Goal: Task Accomplishment & Management: Manage account settings

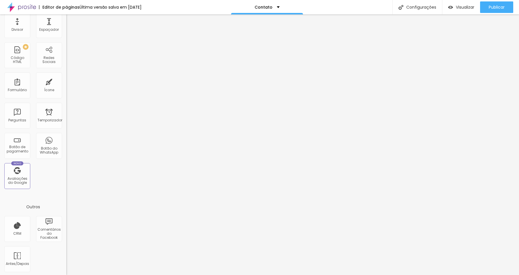
scroll to position [113, 0]
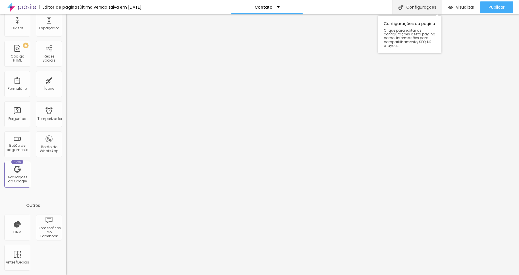
click at [412, 8] on font "Configurações" at bounding box center [421, 7] width 30 height 6
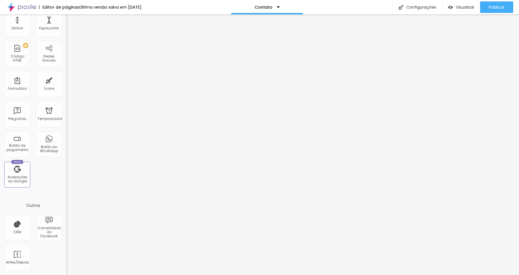
type textarea "Contato de CESAR TROPIA"
type input "Entre em contato - CESAR TROPIA"
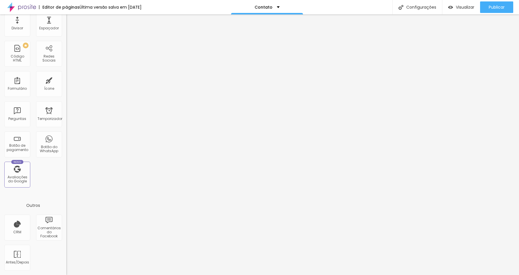
type input "Entre em contato - CESAR TROPIA"
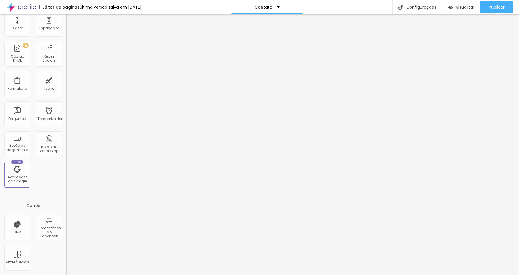
type textarea "Contato de CESAR TROPIA"
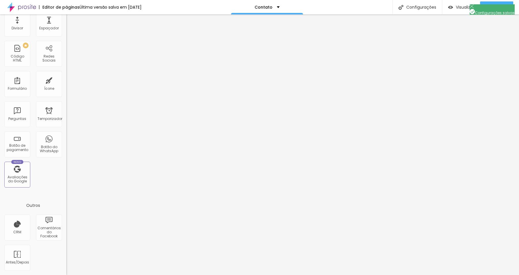
scroll to position [0, 0]
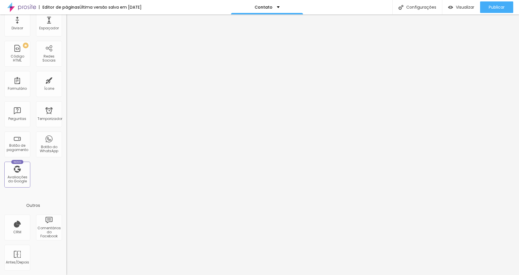
click at [20, 234] on font "CRM" at bounding box center [17, 232] width 8 height 5
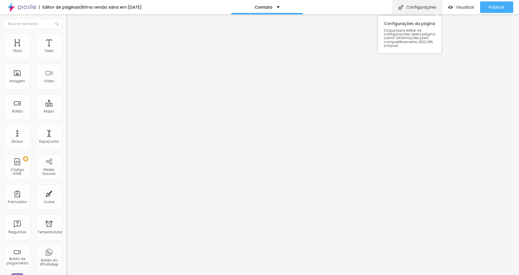
click at [406, 9] on font "Configurações" at bounding box center [421, 7] width 30 height 6
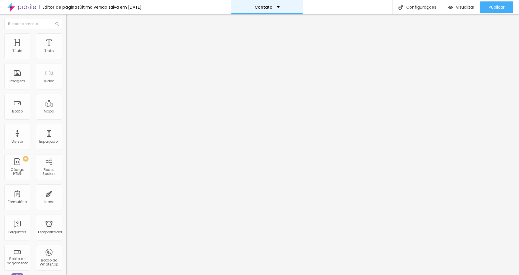
click at [281, 5] on div "Contato" at bounding box center [267, 7] width 72 height 14
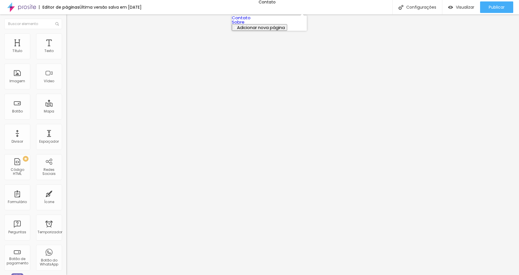
click at [244, 25] on link "Sobre" at bounding box center [238, 22] width 13 height 6
click at [66, 120] on img at bounding box center [68, 122] width 4 height 4
click at [66, 234] on img at bounding box center [68, 236] width 4 height 4
click at [66, 229] on img at bounding box center [68, 231] width 4 height 4
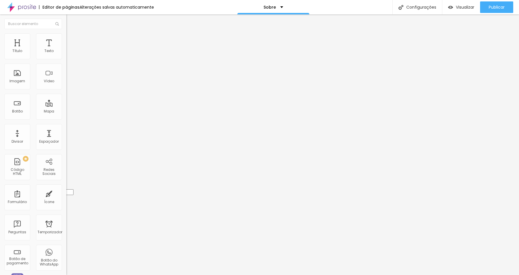
click at [66, 57] on div "Instagram Rede social Instagram Endereço URL https:// Abrir em uma nova aba" at bounding box center [99, 132] width 66 height 175
click at [66, 38] on li "Estilo" at bounding box center [99, 36] width 66 height 6
type input "20"
type input "21"
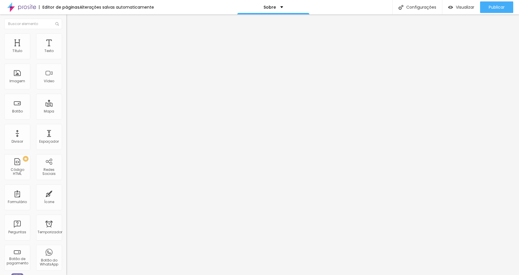
type input "21"
type input "22"
type input "23"
drag, startPoint x: 17, startPoint y: 62, endPoint x: 24, endPoint y: 62, distance: 7.2
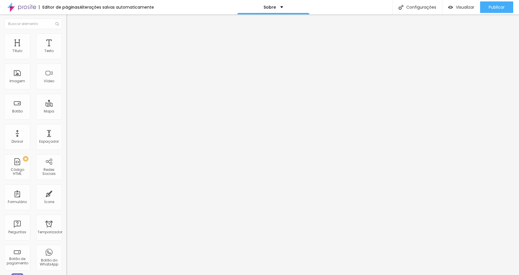
type input "23"
click at [66, 59] on input "range" at bounding box center [84, 56] width 37 height 5
type input "47"
type input "41"
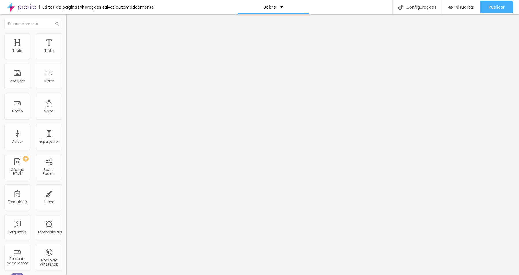
type input "41"
type input "39"
type input "36"
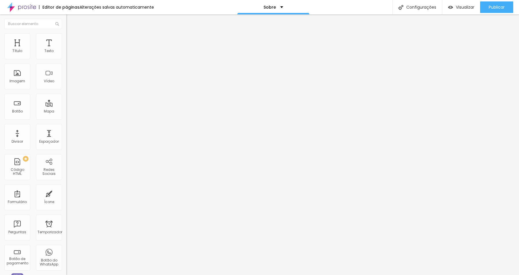
type input "32"
type input "29"
type input "23"
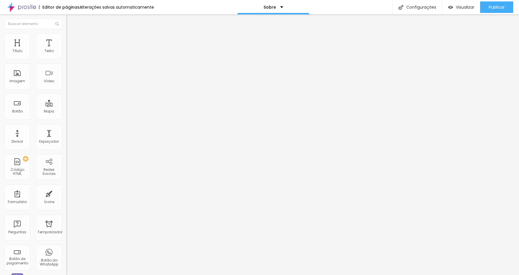
type input "23"
type input "20"
type input "17"
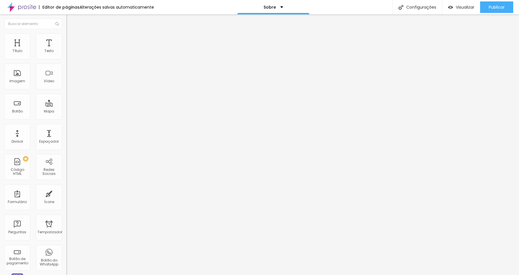
type input "15"
type input "12"
type input "8"
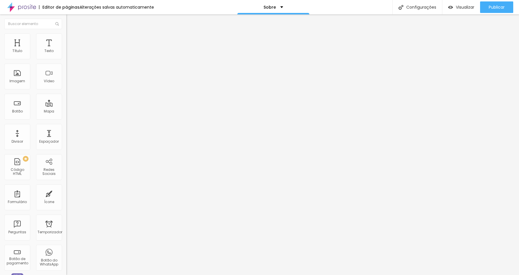
type input "8"
type input "7"
type input "5"
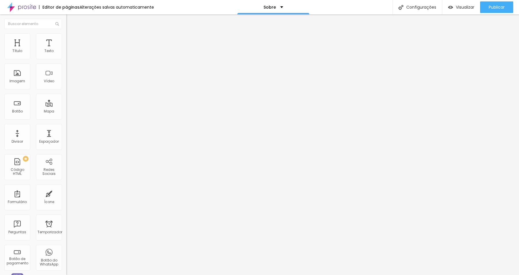
type input "4"
type input "2"
type input "1"
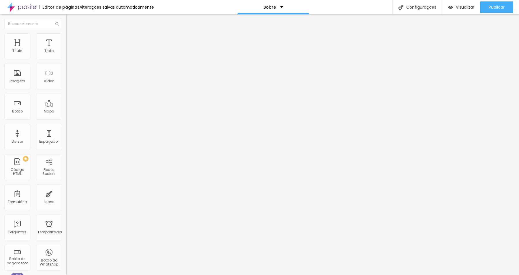
type input "1"
type input "0"
type input "1"
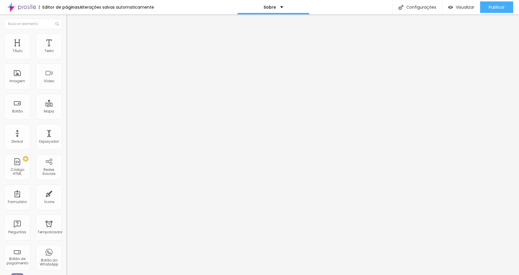
type input "4"
type input "6"
type input "8"
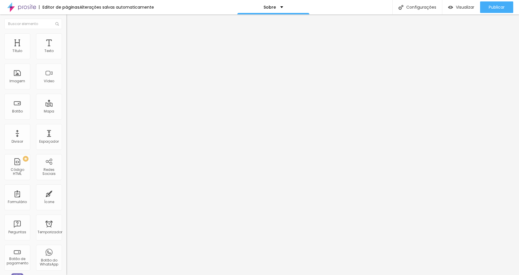
type input "8"
type input "13"
type input "16"
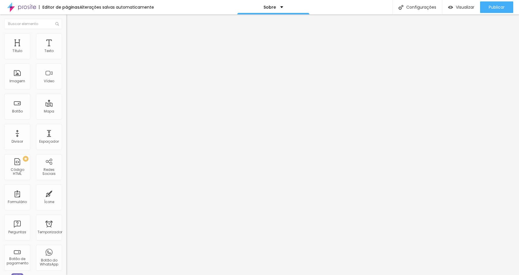
type input "20"
type input "22"
type input "25"
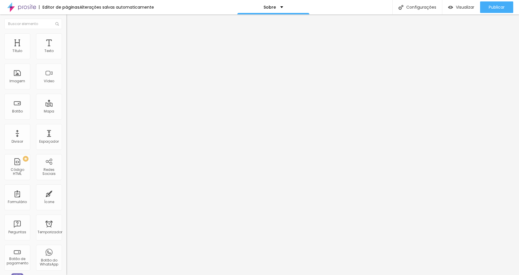
type input "25"
type input "32"
type input "34"
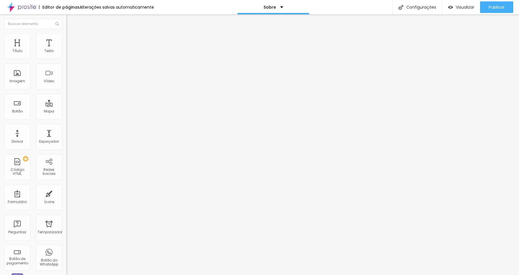
type input "38"
type input "41"
type input "46"
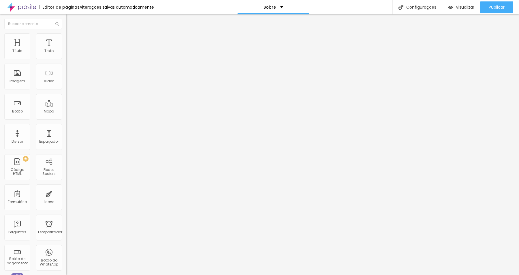
type input "46"
type input "48"
type input "50"
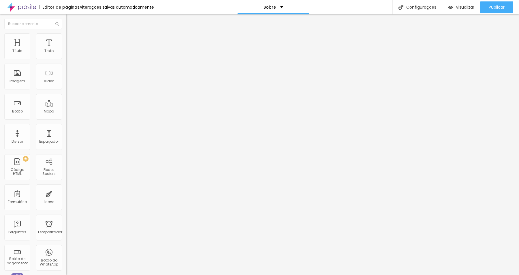
type input "47"
type input "43"
type input "39"
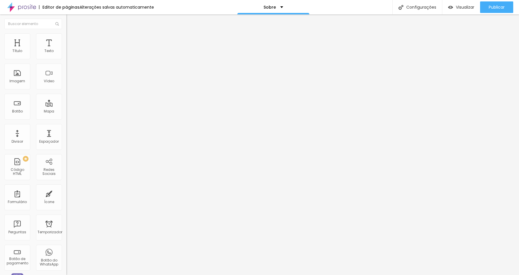
type input "39"
type input "38"
type input "36"
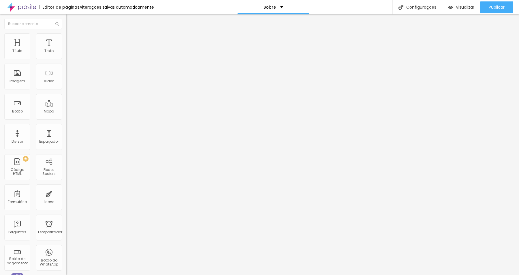
type input "35"
type input "34"
drag, startPoint x: 60, startPoint y: 94, endPoint x: 42, endPoint y: 97, distance: 17.5
type input "34"
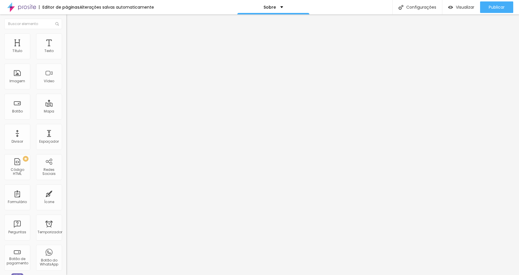
click at [66, 88] on input "range" at bounding box center [84, 86] width 37 height 5
click at [71, 41] on font "Avançado" at bounding box center [80, 43] width 19 height 5
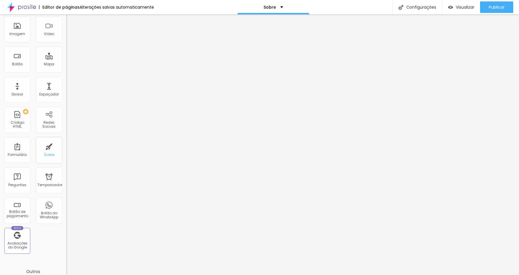
scroll to position [30, 0]
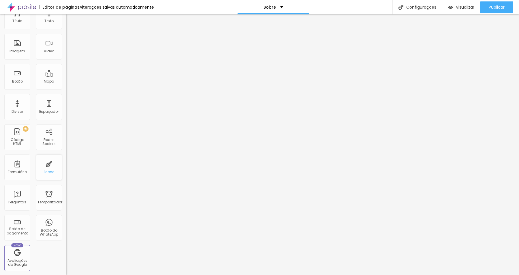
click at [46, 169] on div "Ícone" at bounding box center [49, 168] width 26 height 26
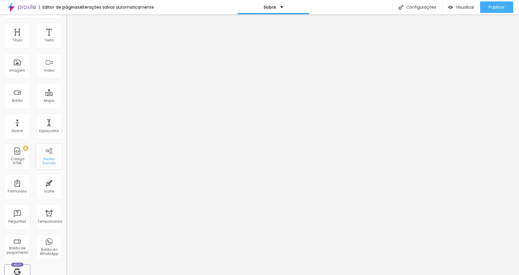
scroll to position [0, 0]
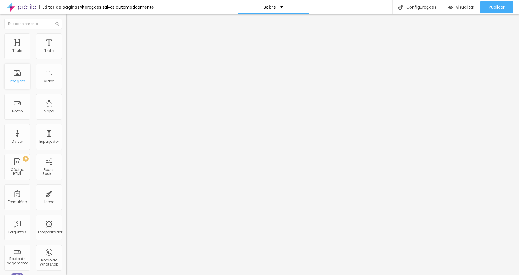
click at [16, 74] on div "Imagem" at bounding box center [17, 77] width 26 height 26
click at [397, 4] on div "Configurações" at bounding box center [417, 7] width 50 height 14
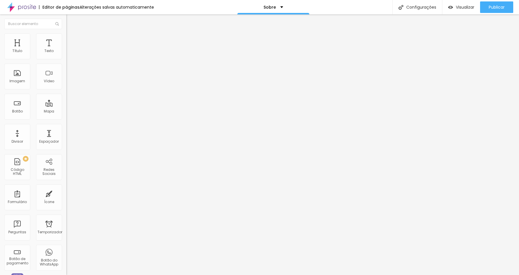
drag, startPoint x: 288, startPoint y: 181, endPoint x: 222, endPoint y: 179, distance: 65.7
type input "Sobre - Cesar Tropia"
drag, startPoint x: 304, startPoint y: 208, endPoint x: 241, endPoint y: 209, distance: 62.5
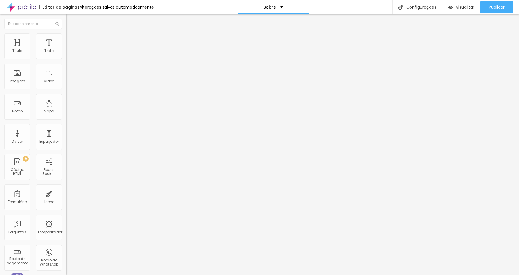
type textarea "Um pouco sobre Cesar Tropia"
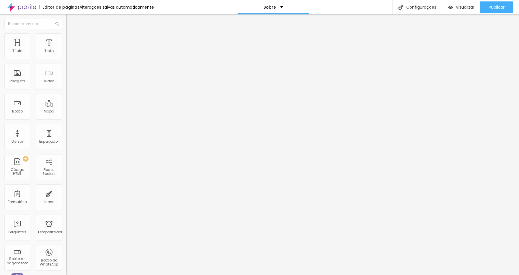
drag, startPoint x: 289, startPoint y: 135, endPoint x: 218, endPoint y: 133, distance: 71.2
drag, startPoint x: 291, startPoint y: 135, endPoint x: 223, endPoint y: 136, distance: 67.4
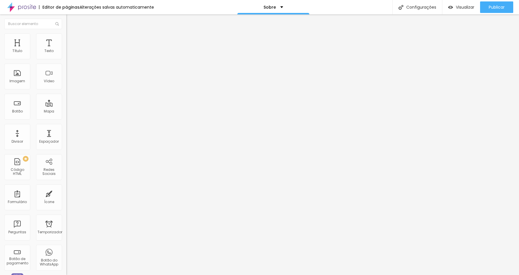
type input "Sobre - Cesar Tropia"
drag, startPoint x: 306, startPoint y: 162, endPoint x: 241, endPoint y: 165, distance: 65.5
type textarea "Um pouco sobre Cesar Tropia"
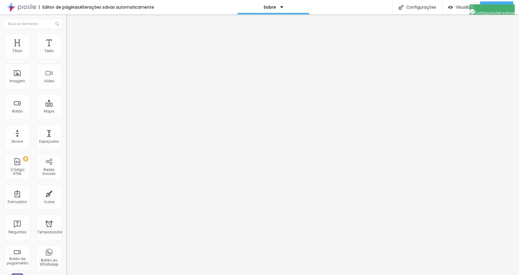
click at [278, 7] on div "Sobre" at bounding box center [273, 7] width 20 height 4
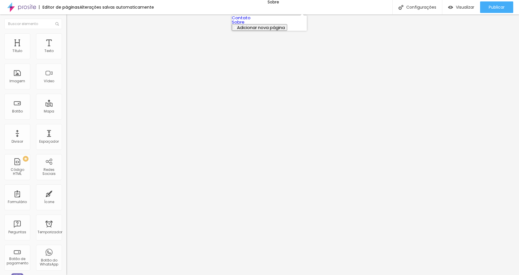
click at [250, 21] on link "Contato" at bounding box center [241, 18] width 19 height 6
click at [20, 8] on img at bounding box center [21, 7] width 29 height 14
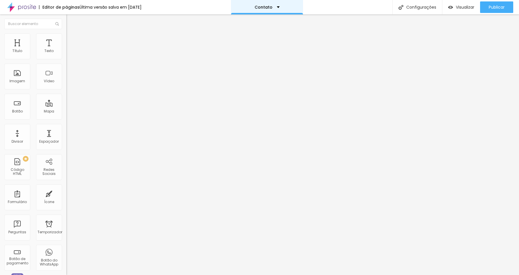
click at [277, 7] on div "Contato" at bounding box center [266, 7] width 25 height 4
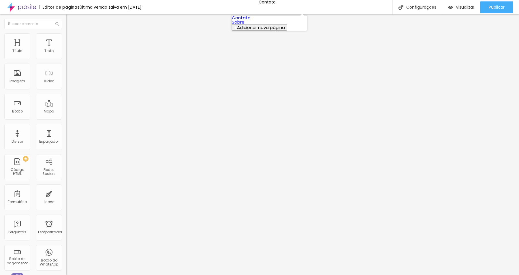
click at [244, 25] on link "Sobre" at bounding box center [238, 22] width 13 height 6
